Goal: Information Seeking & Learning: Learn about a topic

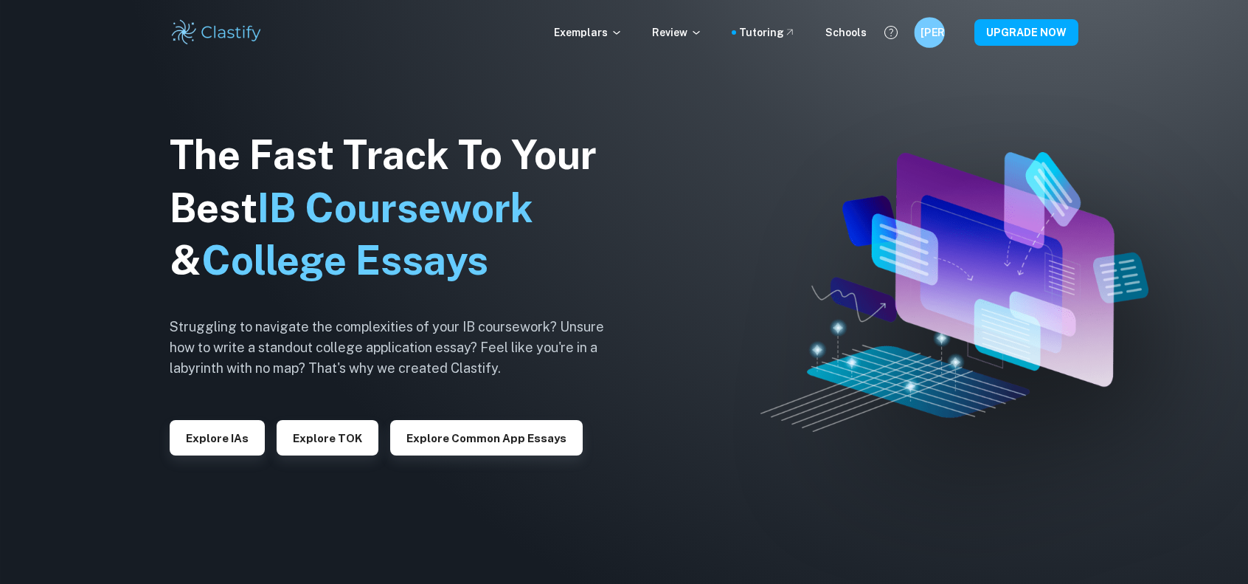
click at [933, 37] on h6 "[PERSON_NAME]" at bounding box center [930, 32] width 18 height 17
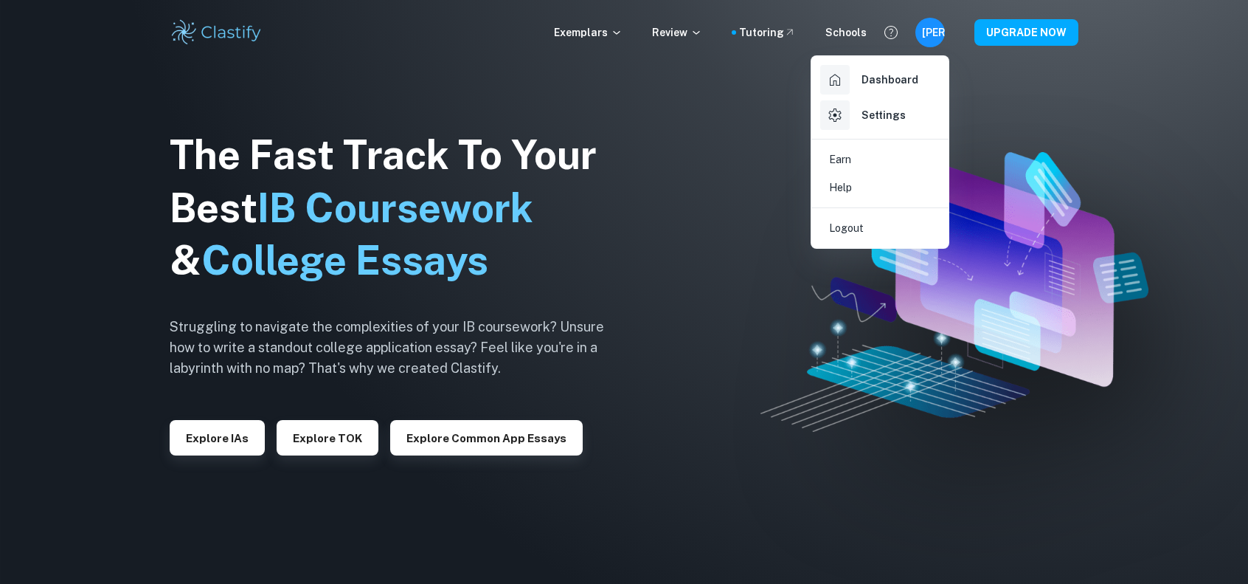
click at [866, 79] on h6 "Dashboard" at bounding box center [890, 80] width 57 height 16
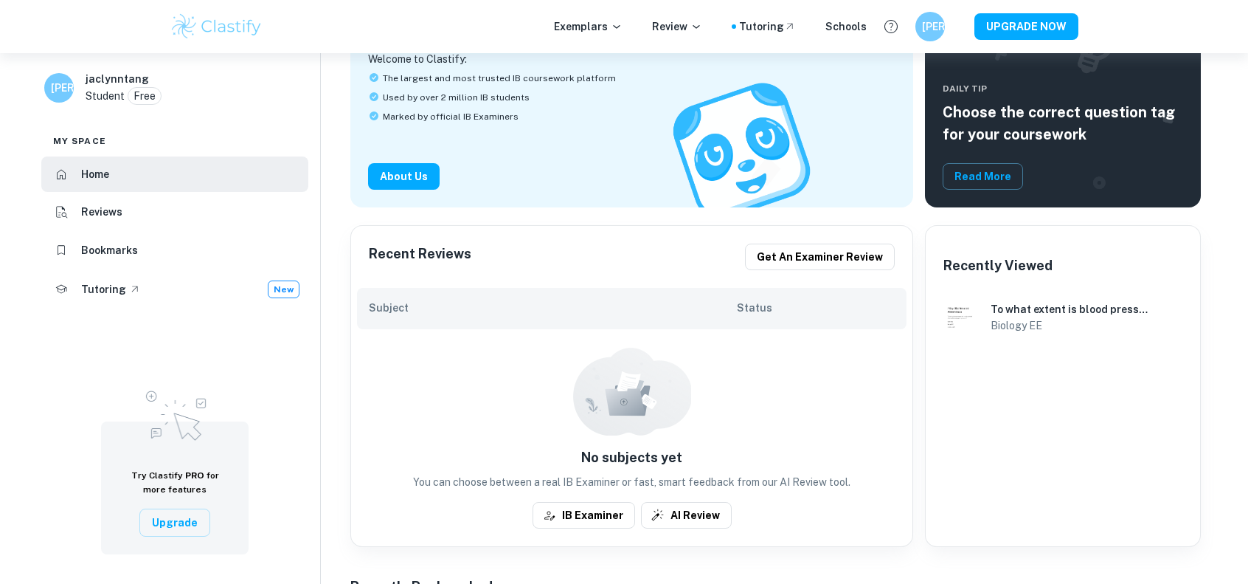
scroll to position [136, 0]
click at [618, 27] on p "Exemplars" at bounding box center [588, 26] width 69 height 16
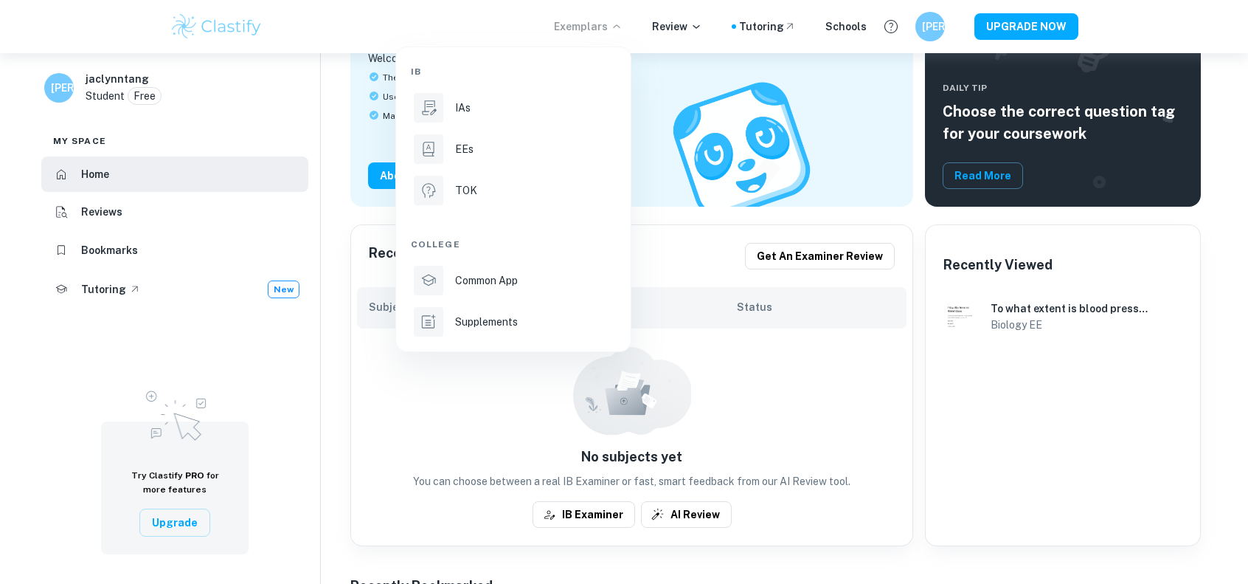
click at [491, 280] on p "Common App" at bounding box center [486, 280] width 63 height 16
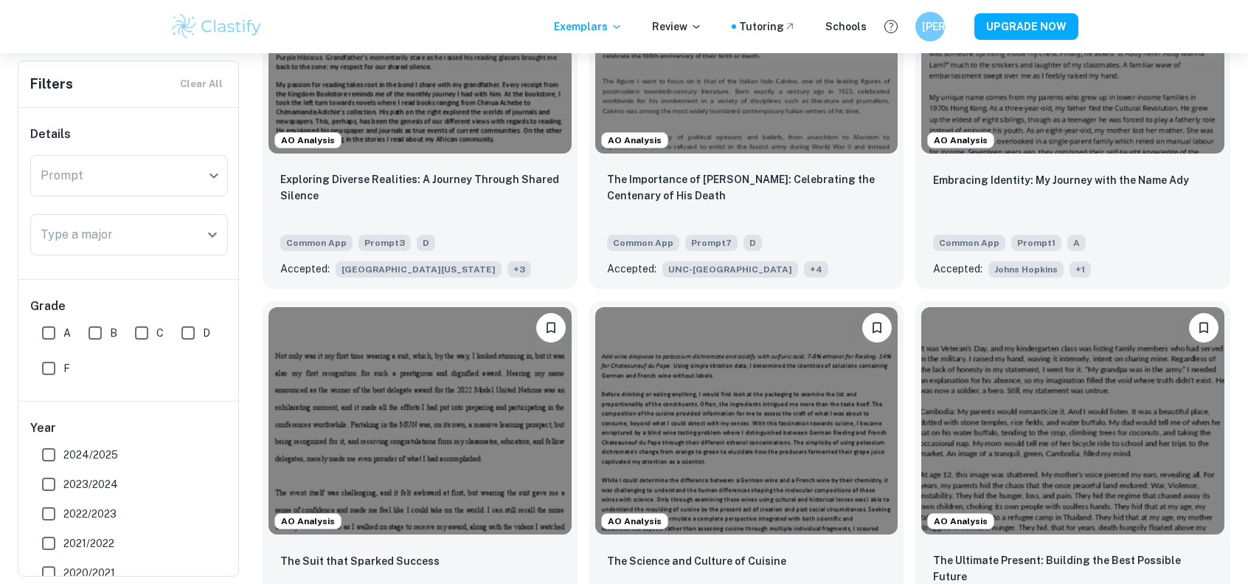
scroll to position [605, 0]
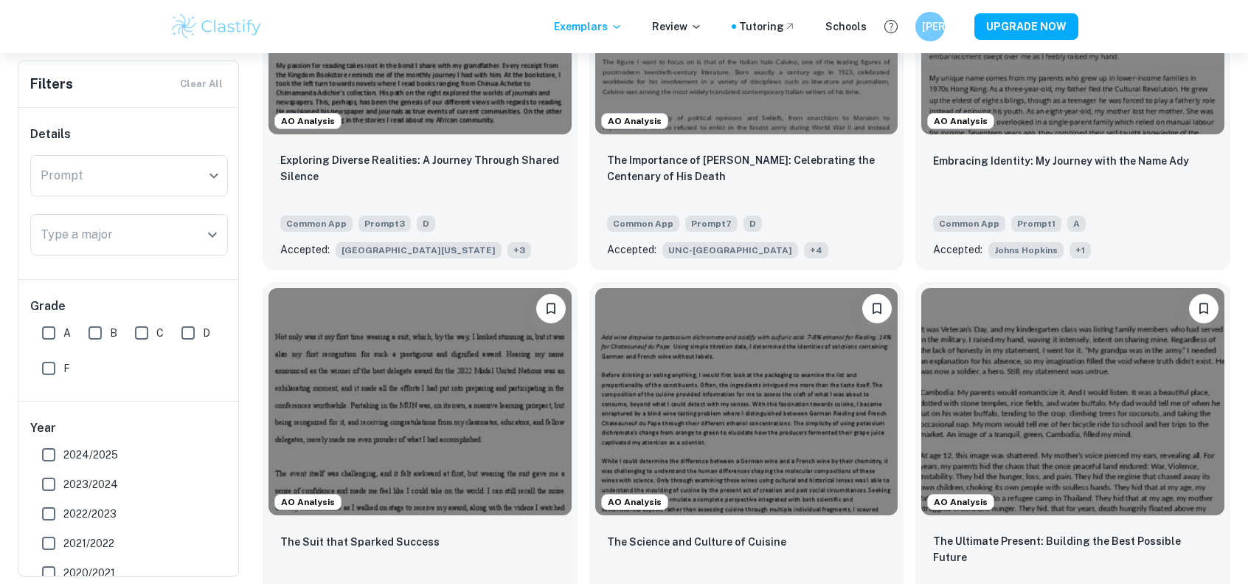
click at [89, 448] on span "2024/2025" at bounding box center [90, 454] width 55 height 16
click at [63, 448] on input "2024/2025" at bounding box center [49, 455] width 30 height 30
checkbox input "true"
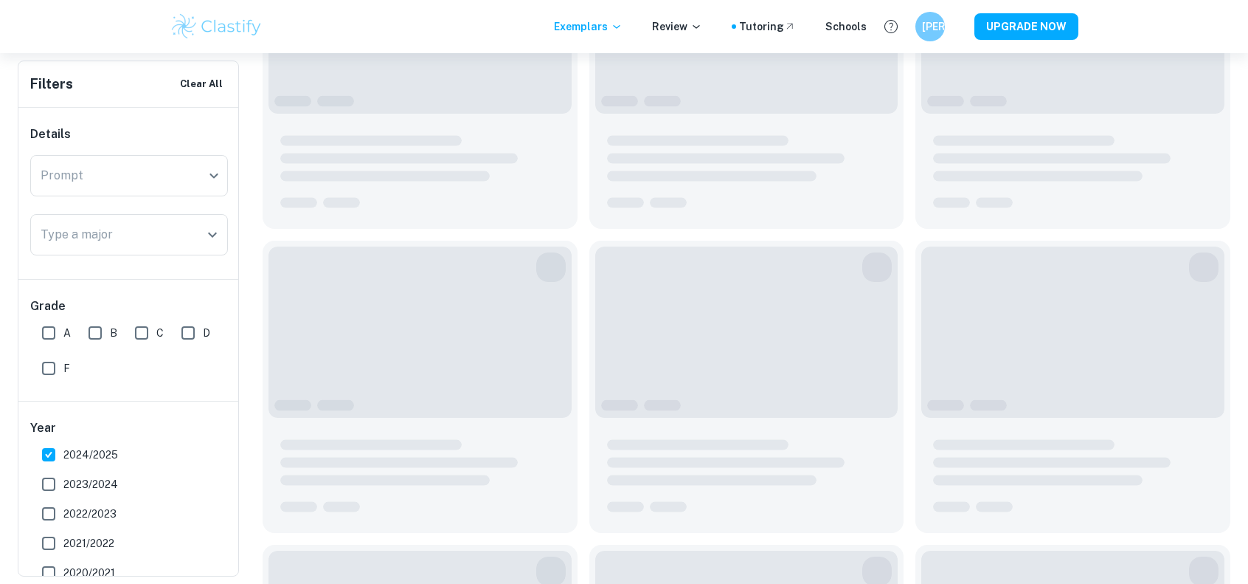
click at [89, 477] on span "2023/2024" at bounding box center [90, 484] width 55 height 16
click at [63, 477] on input "2023/2024" at bounding box center [49, 484] width 30 height 30
checkbox input "true"
click at [59, 508] on input "2022/2023" at bounding box center [49, 514] width 30 height 30
checkbox input "true"
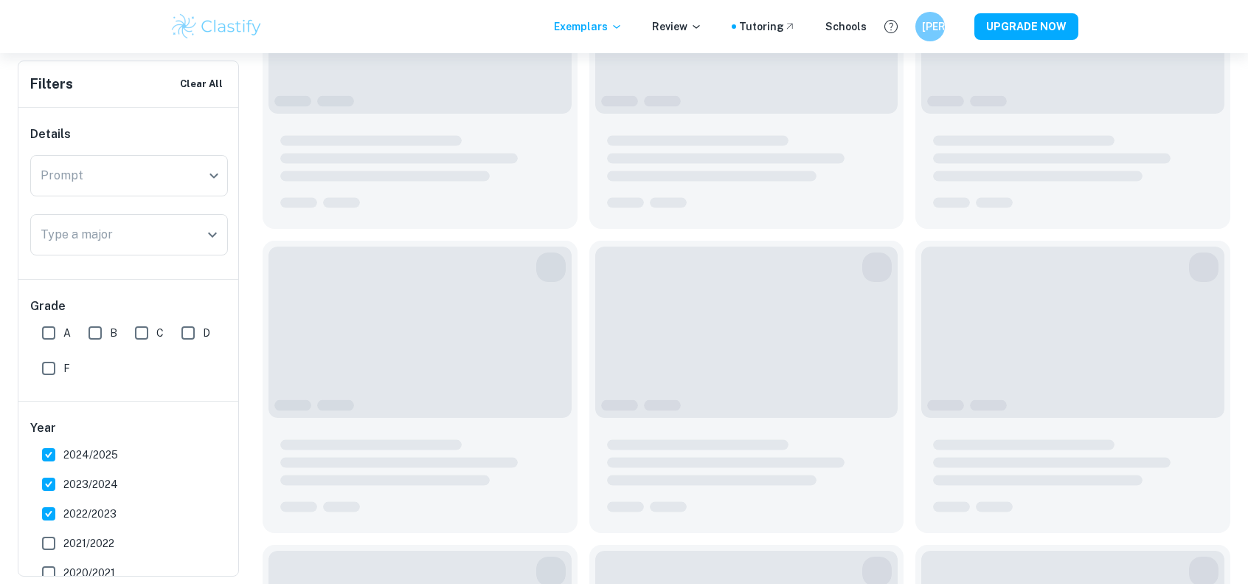
click at [52, 479] on input "2023/2024" at bounding box center [49, 484] width 30 height 30
click at [46, 480] on input "2023/2024" at bounding box center [49, 484] width 30 height 30
checkbox input "true"
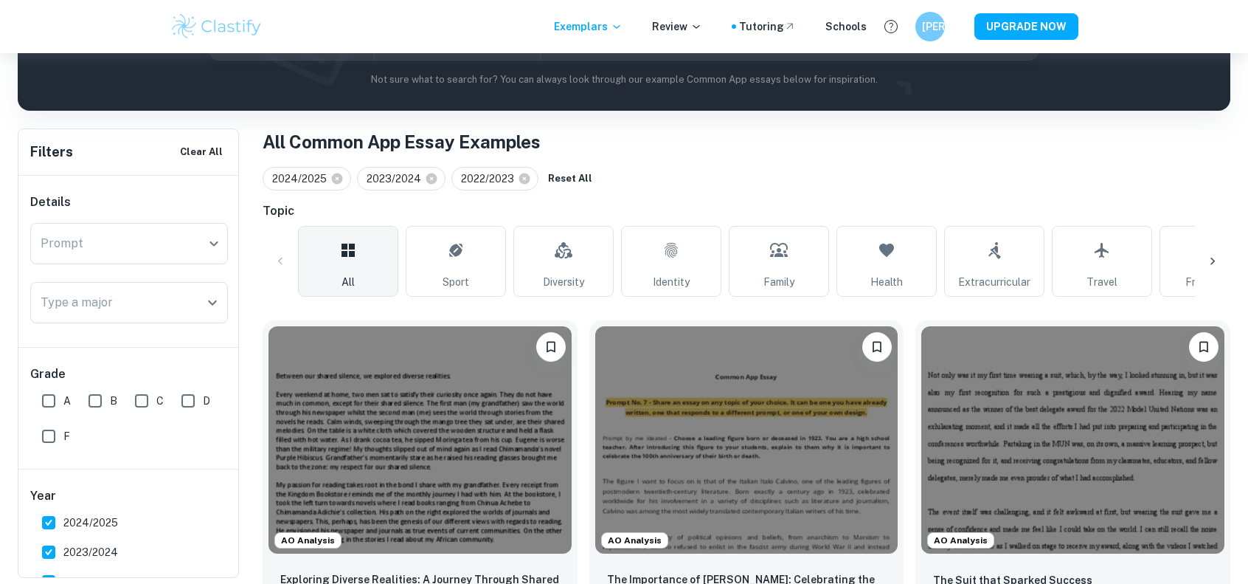
scroll to position [218, 0]
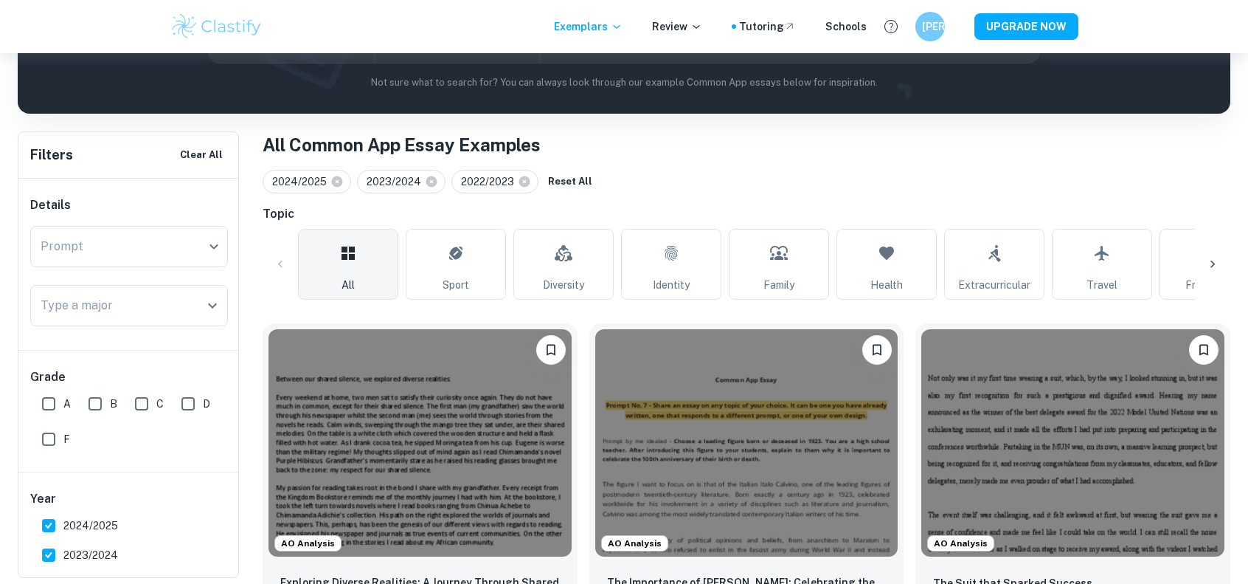
click at [174, 295] on input "Type a major" at bounding box center [118, 305] width 162 height 28
click at [201, 215] on div "Details Prompt ​ Prompt Type a major Type a major" at bounding box center [128, 264] width 221 height 171
click at [197, 235] on div "​ Prompt" at bounding box center [129, 246] width 198 height 41
click at [216, 248] on div "​ Prompt" at bounding box center [129, 246] width 198 height 41
click at [215, 248] on div "​ Prompt" at bounding box center [129, 246] width 198 height 41
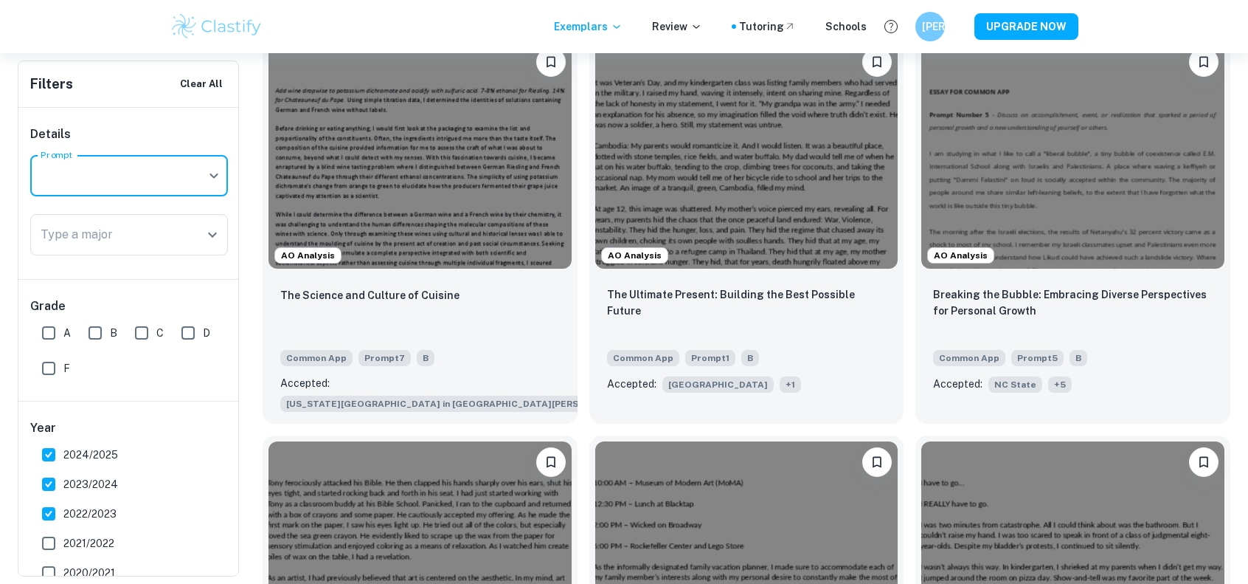
scroll to position [847, 0]
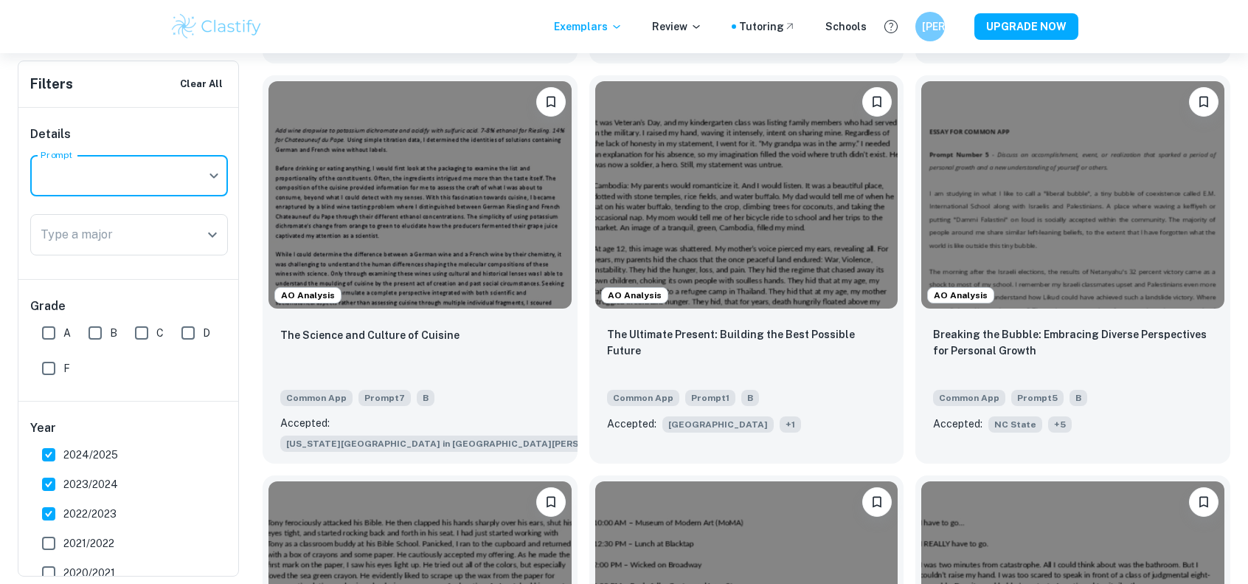
click at [684, 376] on div "The Ultimate Present: Building the Best Possible Future Common App Prompt 1 B A…" at bounding box center [747, 379] width 315 height 130
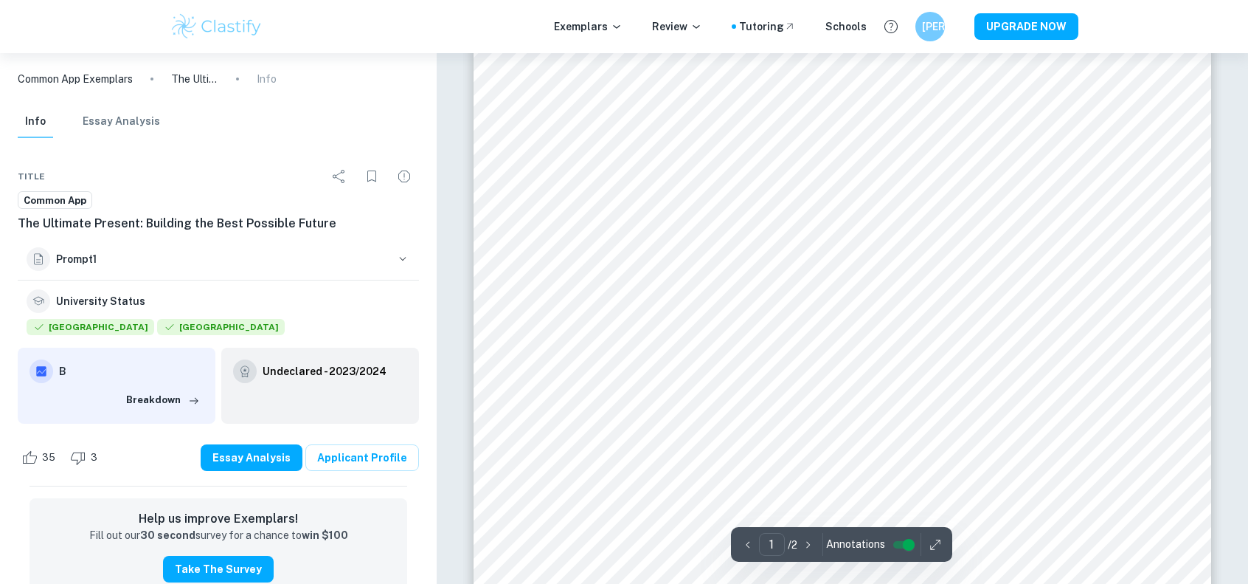
scroll to position [21, 0]
click at [379, 447] on link "Applicant Profile" at bounding box center [362, 457] width 114 height 27
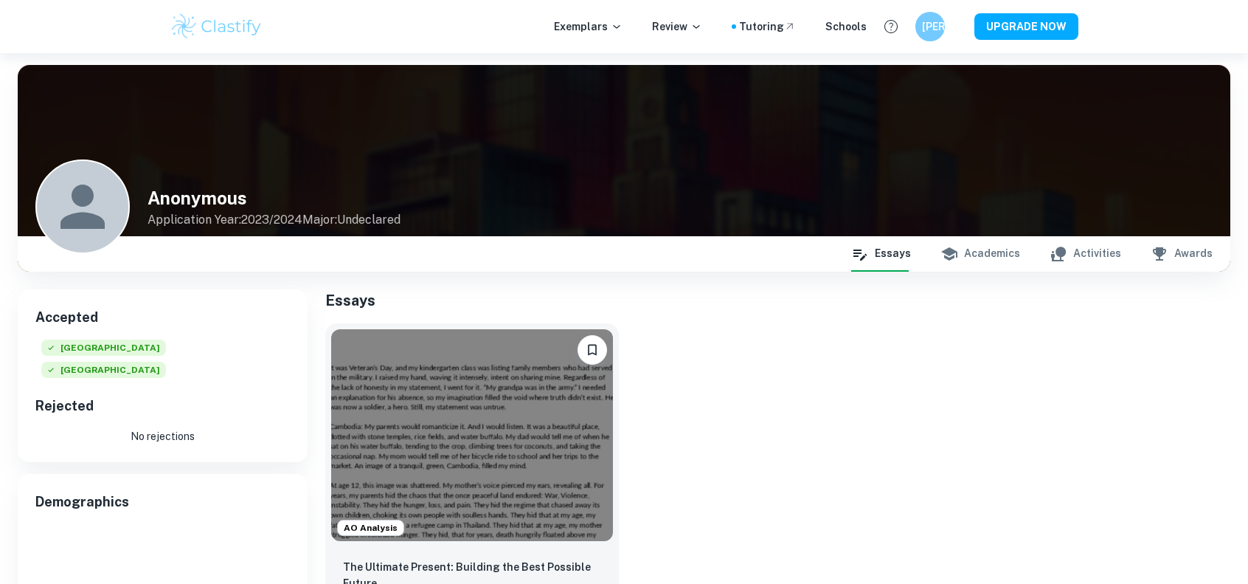
scroll to position [146, 0]
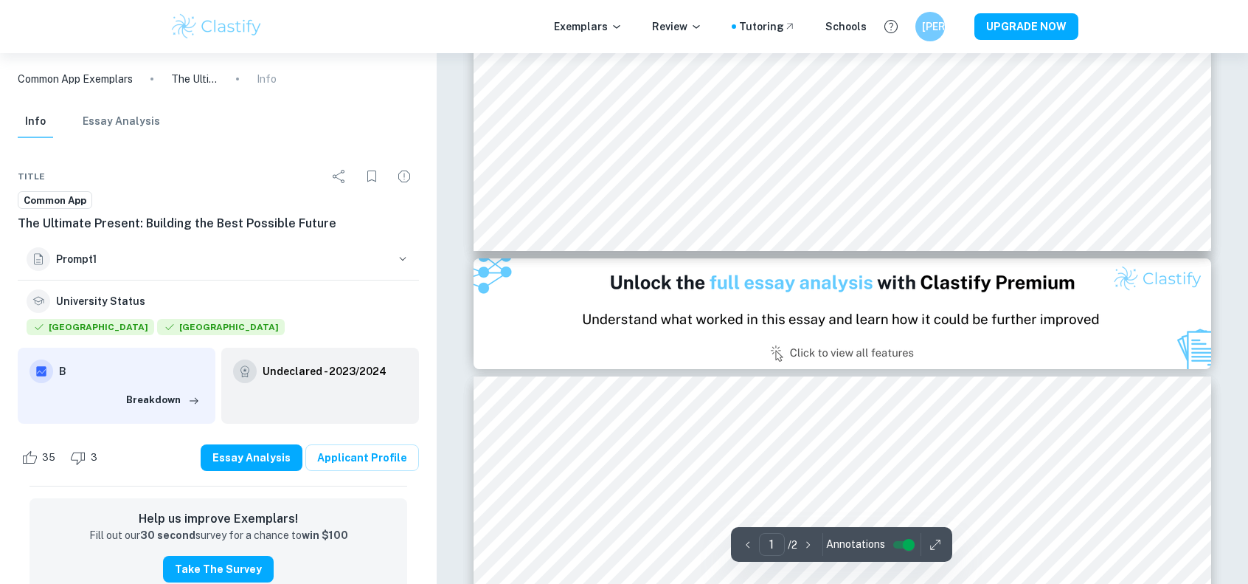
type input "2"
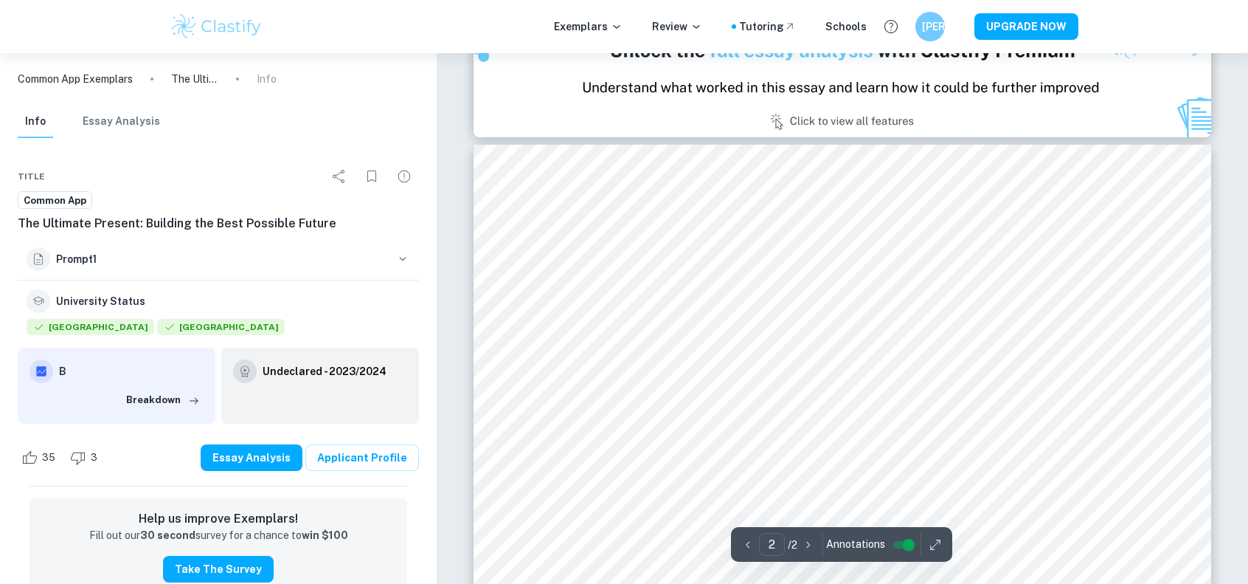
scroll to position [1083, 0]
